Goal: Task Accomplishment & Management: Use online tool/utility

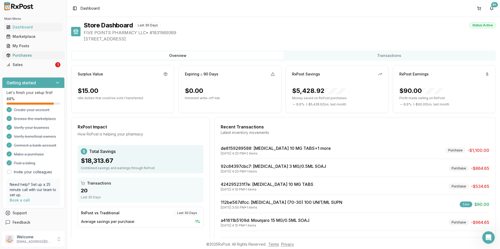
scroll to position [22, 0]
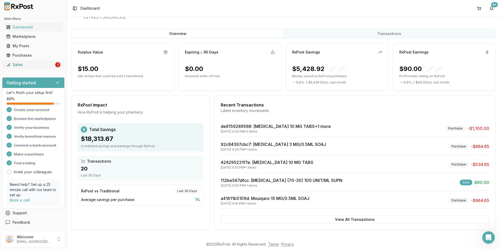
click at [26, 68] on link "Sales 1" at bounding box center [33, 64] width 58 height 9
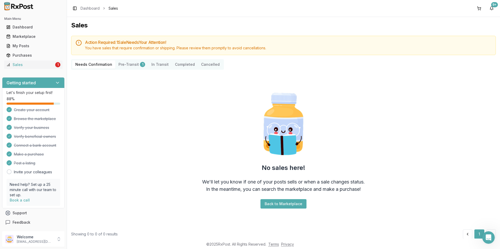
click at [128, 66] on button "Pre-Transit 1" at bounding box center [131, 64] width 33 height 8
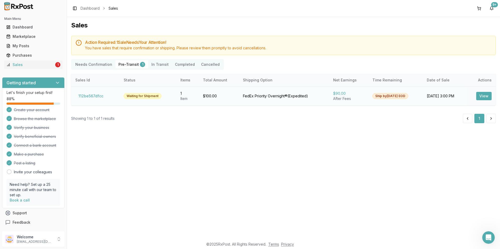
click at [483, 96] on button "View" at bounding box center [483, 96] width 15 height 8
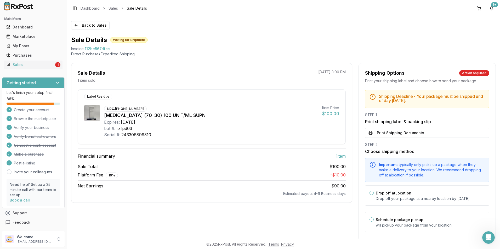
scroll to position [17, 0]
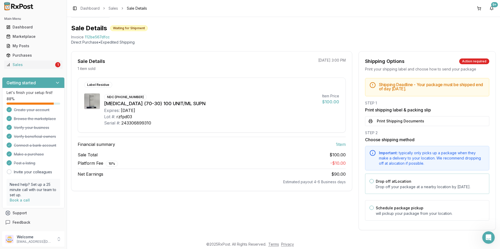
click at [369, 179] on button "Drop off at Location" at bounding box center [371, 181] width 4 height 4
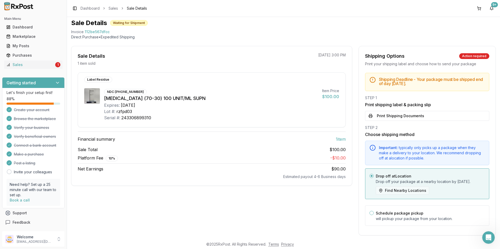
click at [394, 195] on button "Find Nearby Locations" at bounding box center [402, 191] width 53 height 8
click at [399, 195] on button "Find Nearby Locations" at bounding box center [402, 191] width 53 height 8
click at [381, 195] on button "Find Nearby Locations" at bounding box center [402, 191] width 53 height 8
click at [410, 195] on button "Find Nearby Locations" at bounding box center [402, 191] width 53 height 8
click at [383, 195] on button "Find Nearby Locations" at bounding box center [402, 191] width 53 height 8
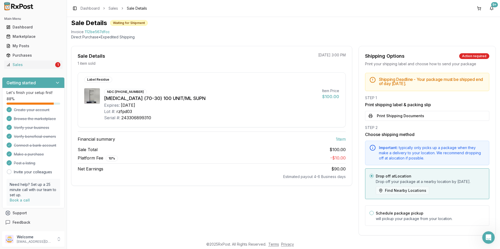
click at [386, 195] on button "Find Nearby Locations" at bounding box center [402, 191] width 53 height 8
click at [385, 180] on p "Drop off your package at a nearby location by [DATE] ." at bounding box center [430, 181] width 109 height 5
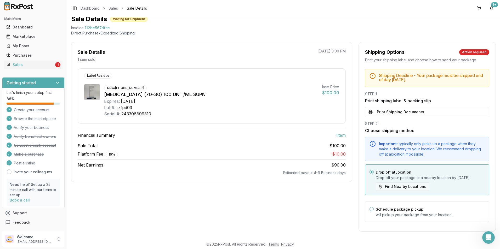
scroll to position [27, 0]
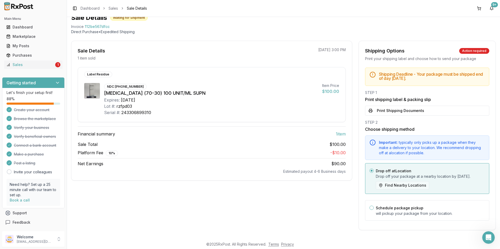
click at [401, 183] on button "Find Nearby Locations" at bounding box center [402, 185] width 53 height 8
drag, startPoint x: 401, startPoint y: 183, endPoint x: 403, endPoint y: 186, distance: 3.2
click at [402, 185] on button "Find Nearby Locations" at bounding box center [402, 185] width 53 height 8
click at [406, 187] on button "Find Nearby Locations" at bounding box center [402, 185] width 53 height 8
click at [381, 185] on button "Find Nearby Locations" at bounding box center [402, 185] width 53 height 8
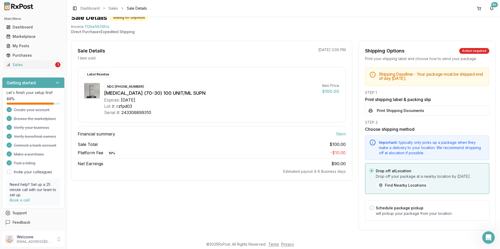
click at [381, 185] on button "Find Nearby Locations" at bounding box center [402, 185] width 53 height 8
click at [397, 184] on button "Find Nearby Locations" at bounding box center [402, 185] width 53 height 8
